Goal: Information Seeking & Learning: Learn about a topic

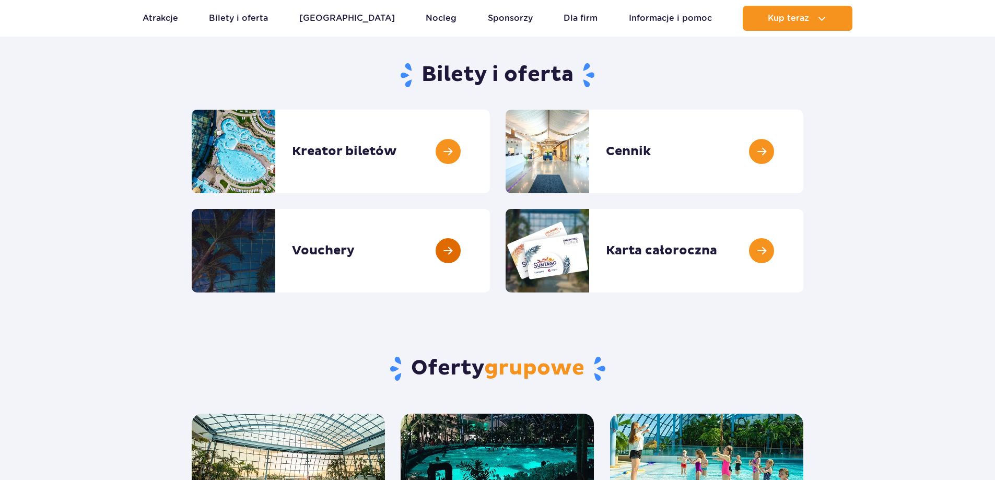
scroll to position [104, 0]
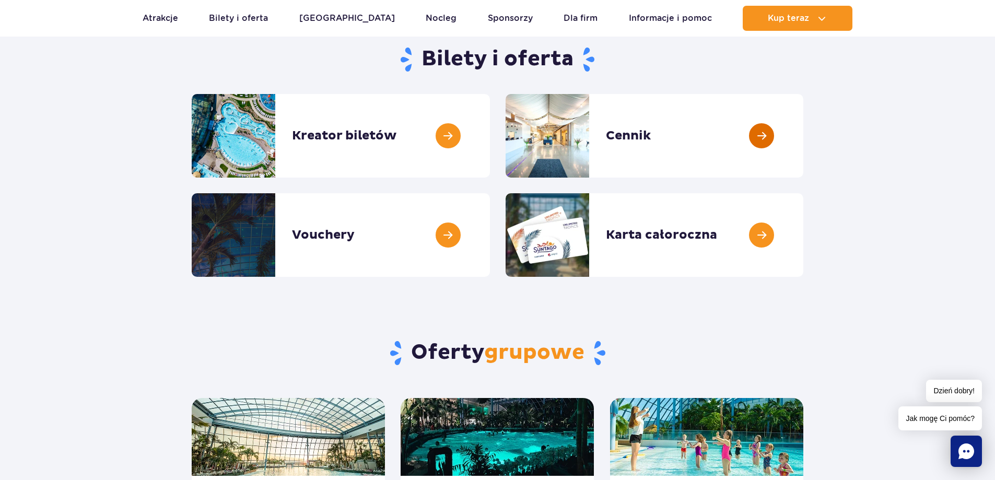
click at [804, 139] on link at bounding box center [804, 136] width 0 height 84
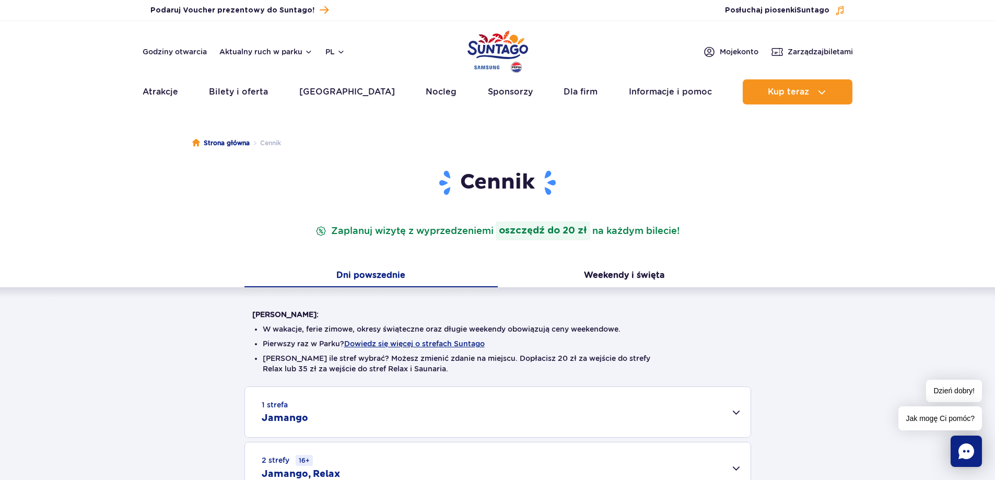
click at [178, 284] on div "Dni powszednie Weekendy i święta" at bounding box center [497, 276] width 995 height 22
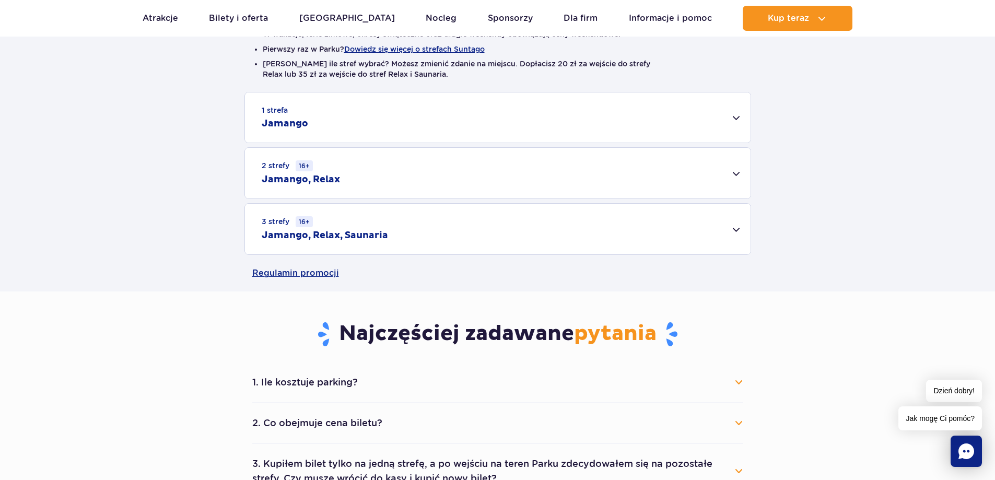
scroll to position [261, 0]
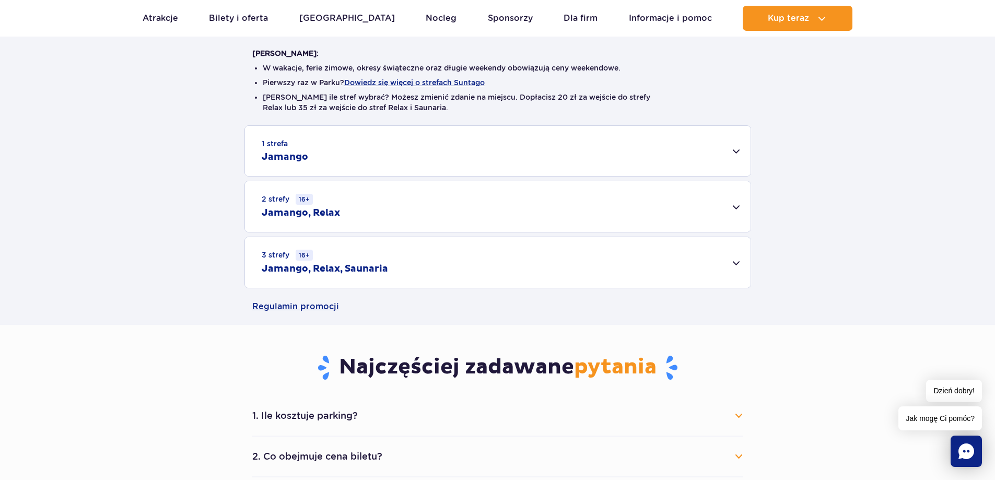
click at [415, 153] on div "1 strefa Jamango" at bounding box center [498, 151] width 506 height 50
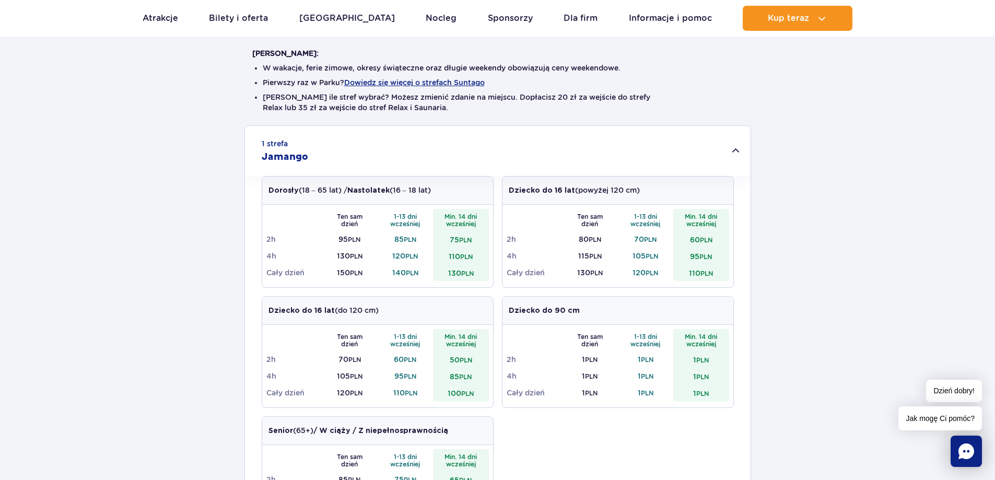
click at [421, 139] on div "1 strefa Jamango" at bounding box center [498, 151] width 506 height 50
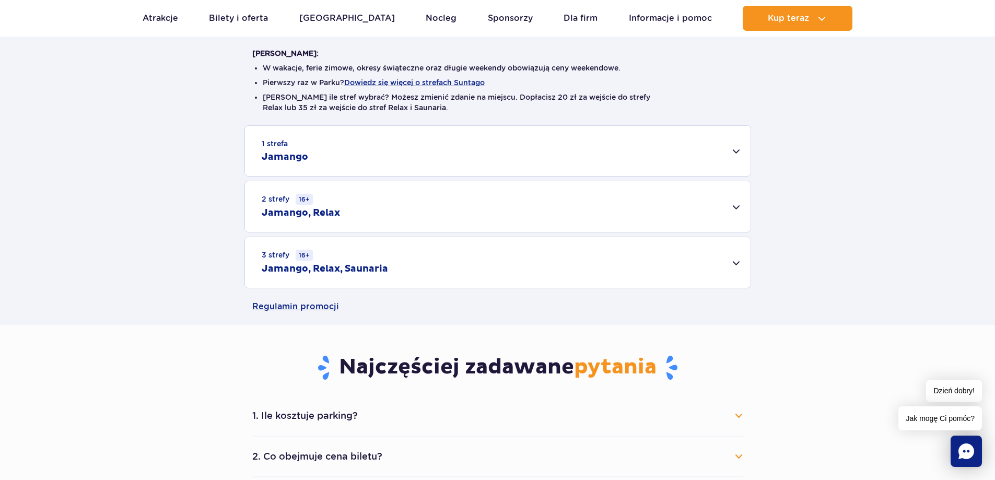
click at [414, 154] on div "1 strefa Jamango" at bounding box center [498, 151] width 506 height 50
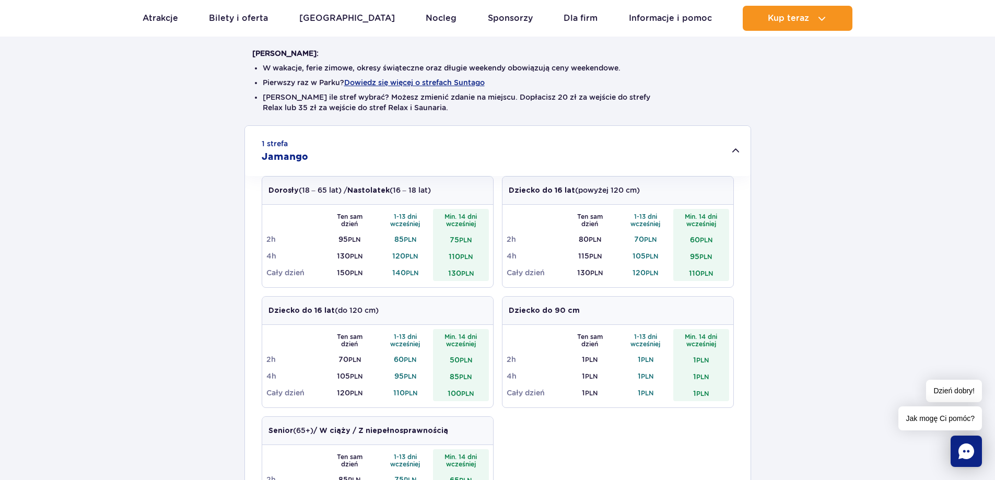
click at [372, 137] on div "1 strefa Jamango" at bounding box center [498, 151] width 506 height 50
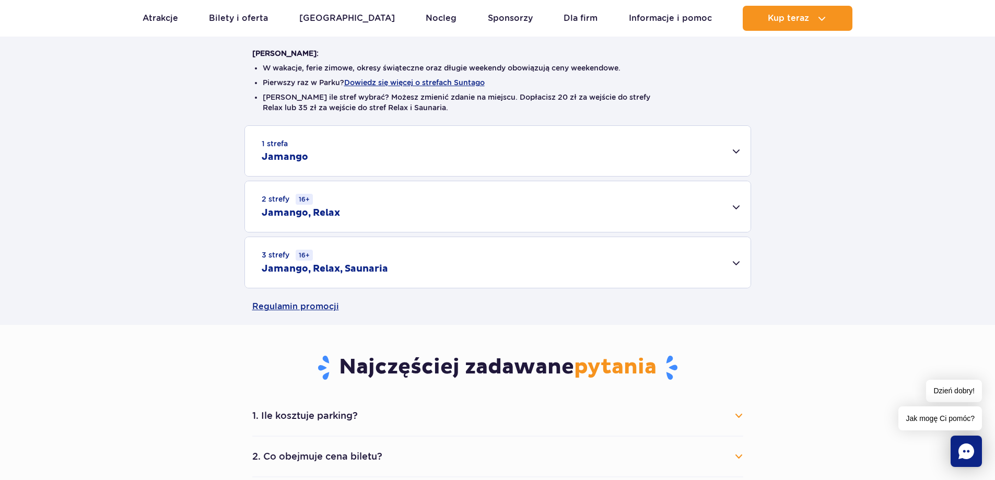
click at [349, 220] on div "2 strefy 16+ Jamango, Relax" at bounding box center [498, 206] width 506 height 51
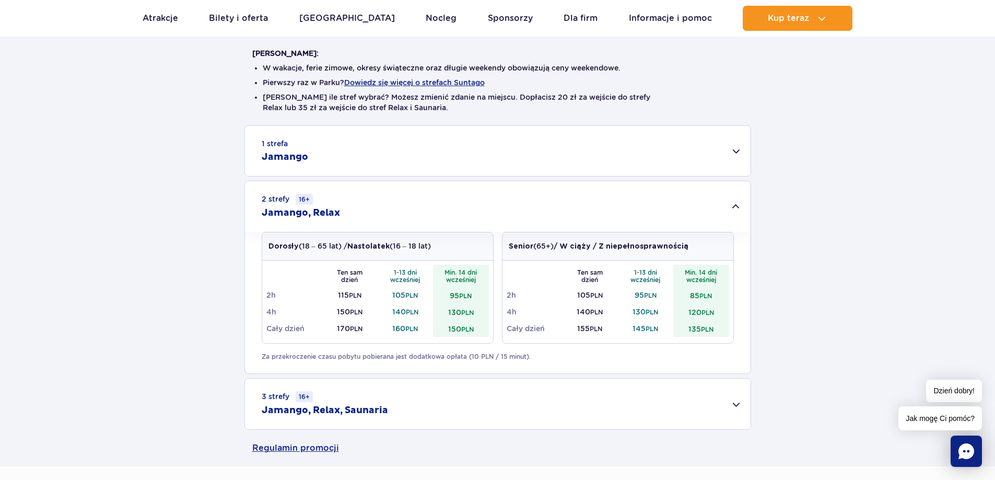
click at [349, 220] on div "2 strefy 16+ Jamango, Relax" at bounding box center [498, 206] width 506 height 51
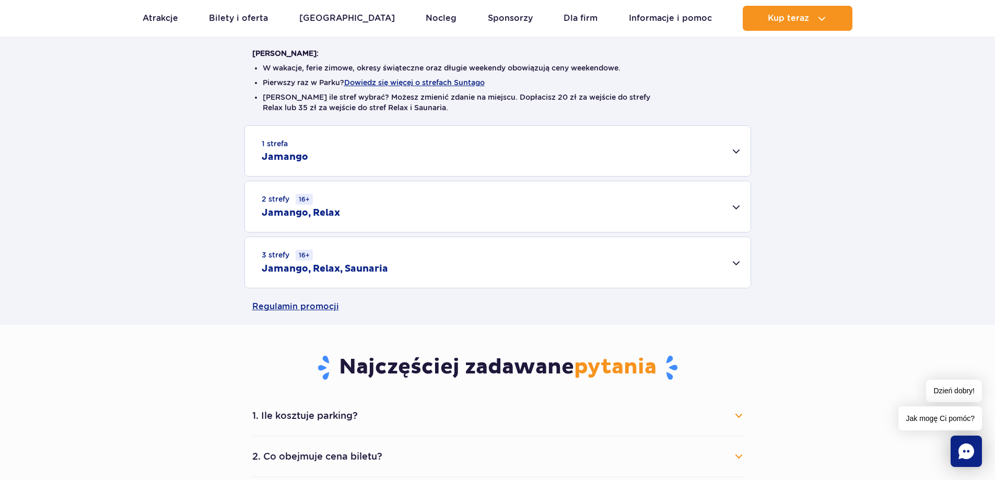
click at [365, 164] on div "1 strefa Jamango" at bounding box center [498, 151] width 506 height 50
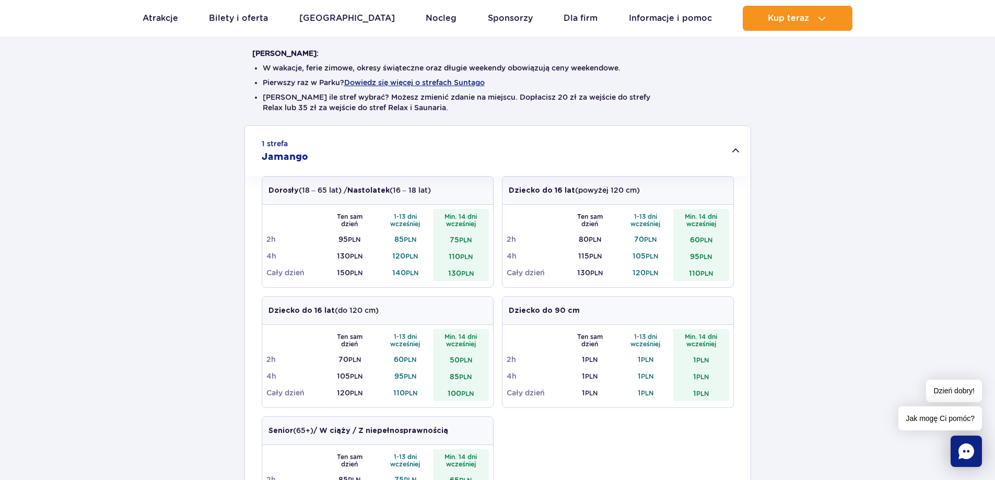
drag, startPoint x: 116, startPoint y: 195, endPoint x: 181, endPoint y: 168, distance: 70.3
click at [117, 196] on div "1 strefa Jamango Dorosły (18 – 65 lat) / Nastolatek (16 – 18 lat) Ten sam dzień…" at bounding box center [497, 397] width 995 height 544
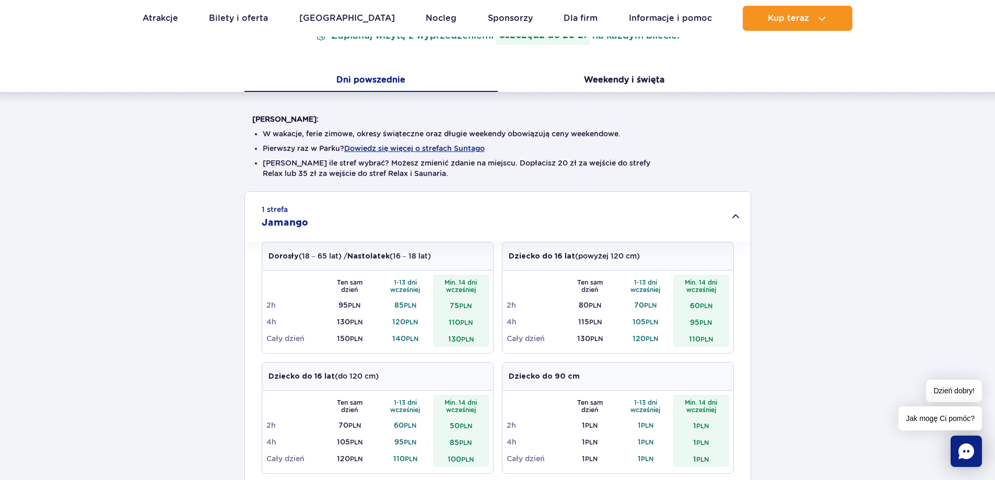
scroll to position [0, 0]
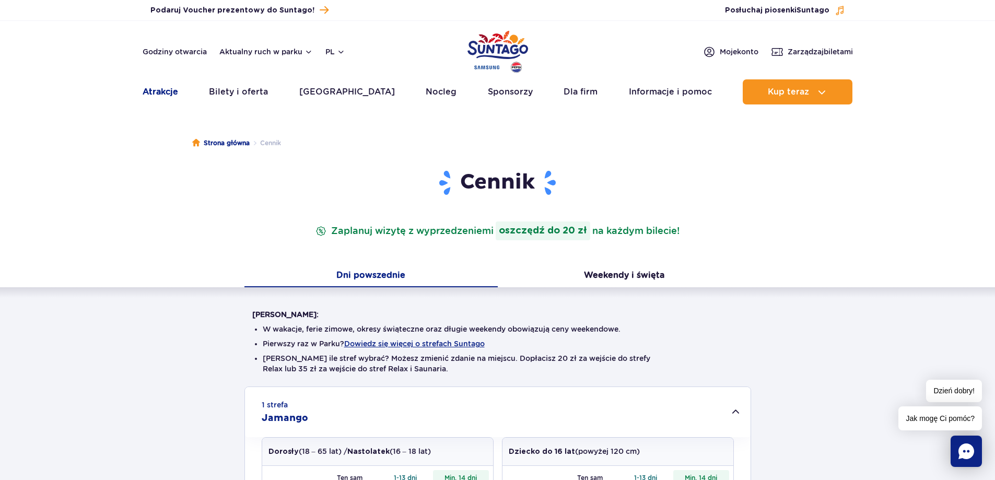
click at [171, 97] on link "Atrakcje" at bounding box center [161, 91] width 36 height 25
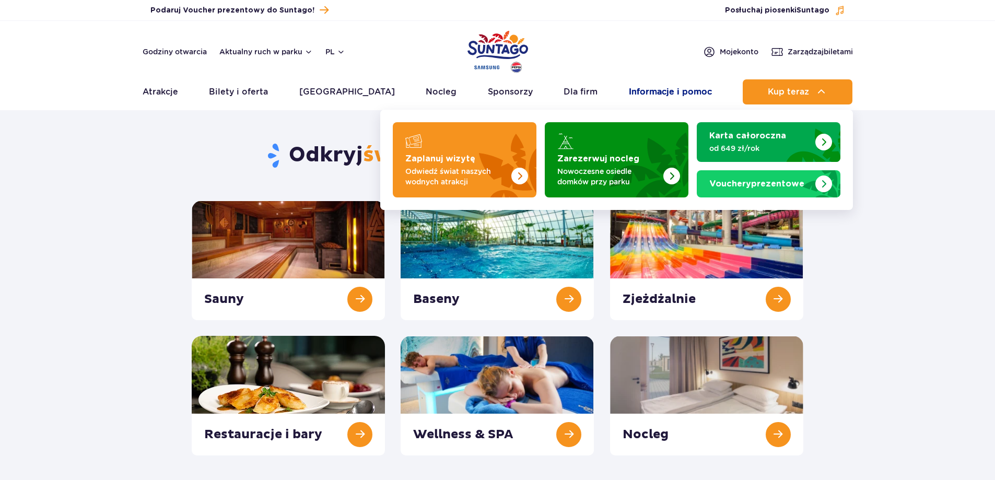
click at [695, 87] on link "Informacje i pomoc" at bounding box center [670, 91] width 83 height 25
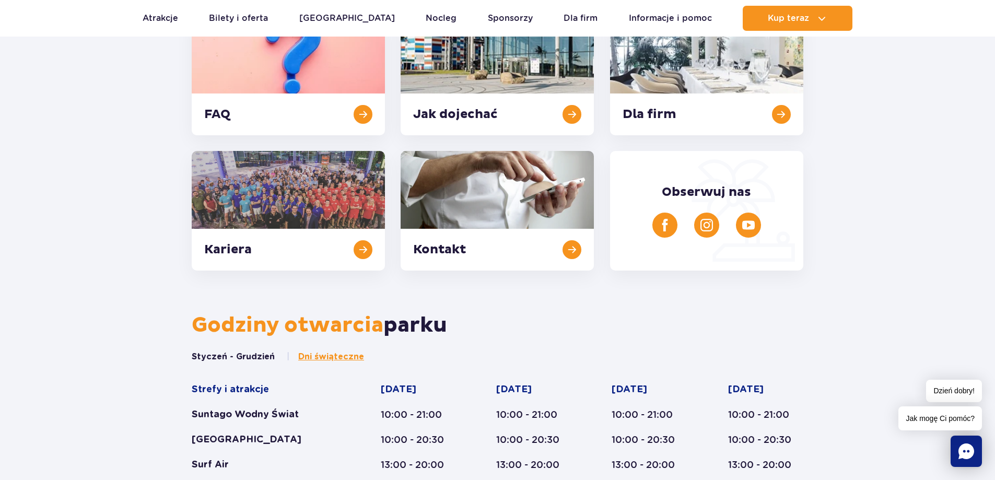
scroll to position [470, 0]
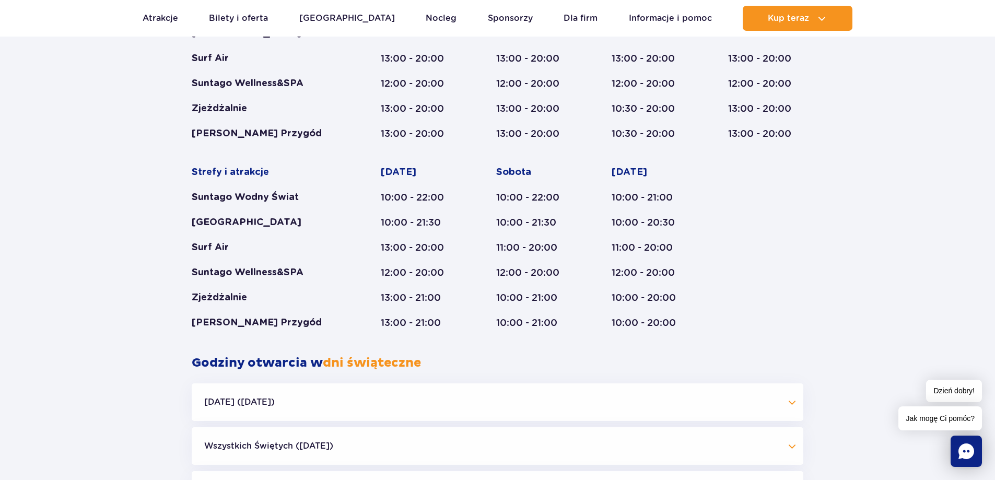
scroll to position [627, 0]
